Goal: Transaction & Acquisition: Obtain resource

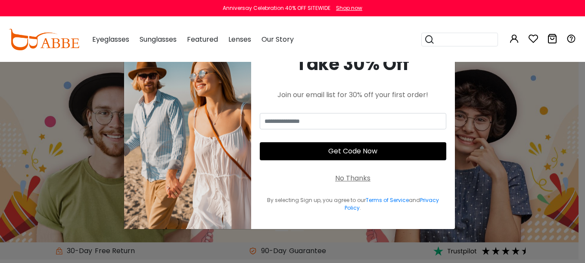
click at [341, 180] on div "No Thanks" at bounding box center [352, 179] width 35 height 10
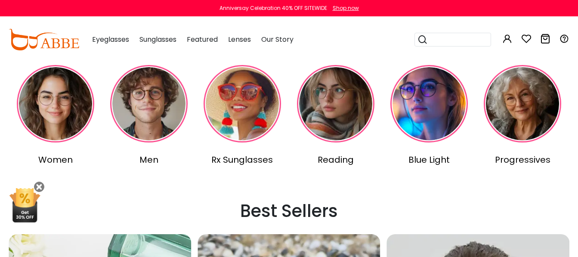
scroll to position [258, 0]
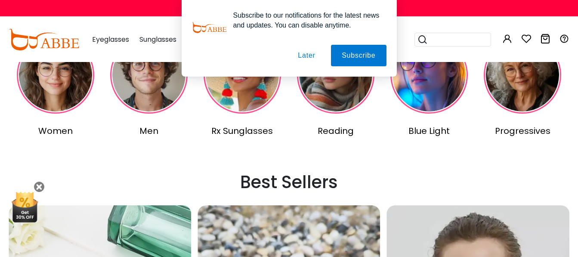
click at [305, 54] on button "Later" at bounding box center [306, 56] width 39 height 22
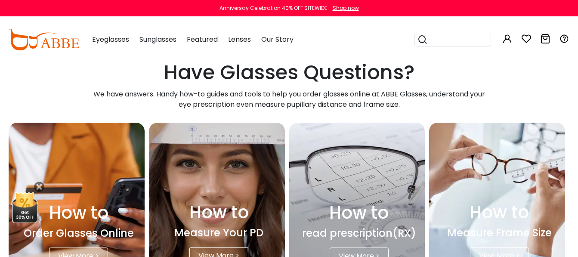
scroll to position [2153, 0]
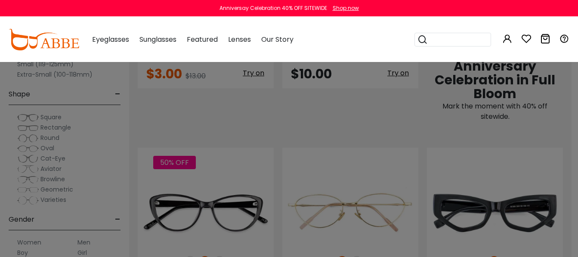
scroll to position [517, 0]
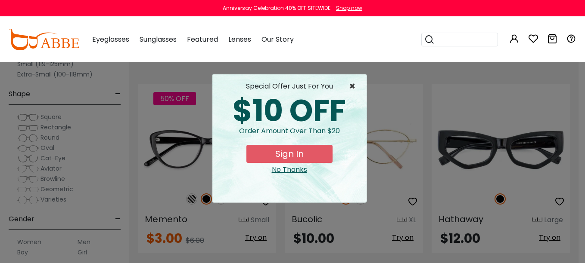
click at [352, 91] on span "×" at bounding box center [354, 86] width 11 height 10
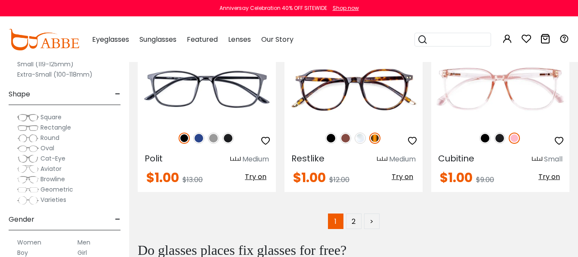
scroll to position [3961, 0]
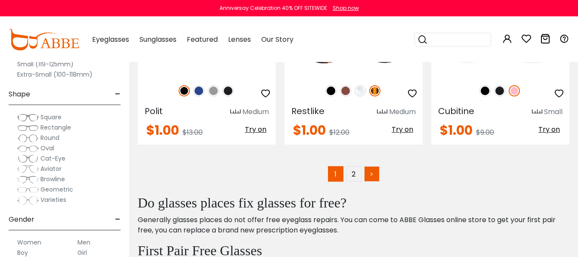
click at [378, 166] on link ">" at bounding box center [371, 173] width 15 height 15
